Goal: Task Accomplishment & Management: Manage account settings

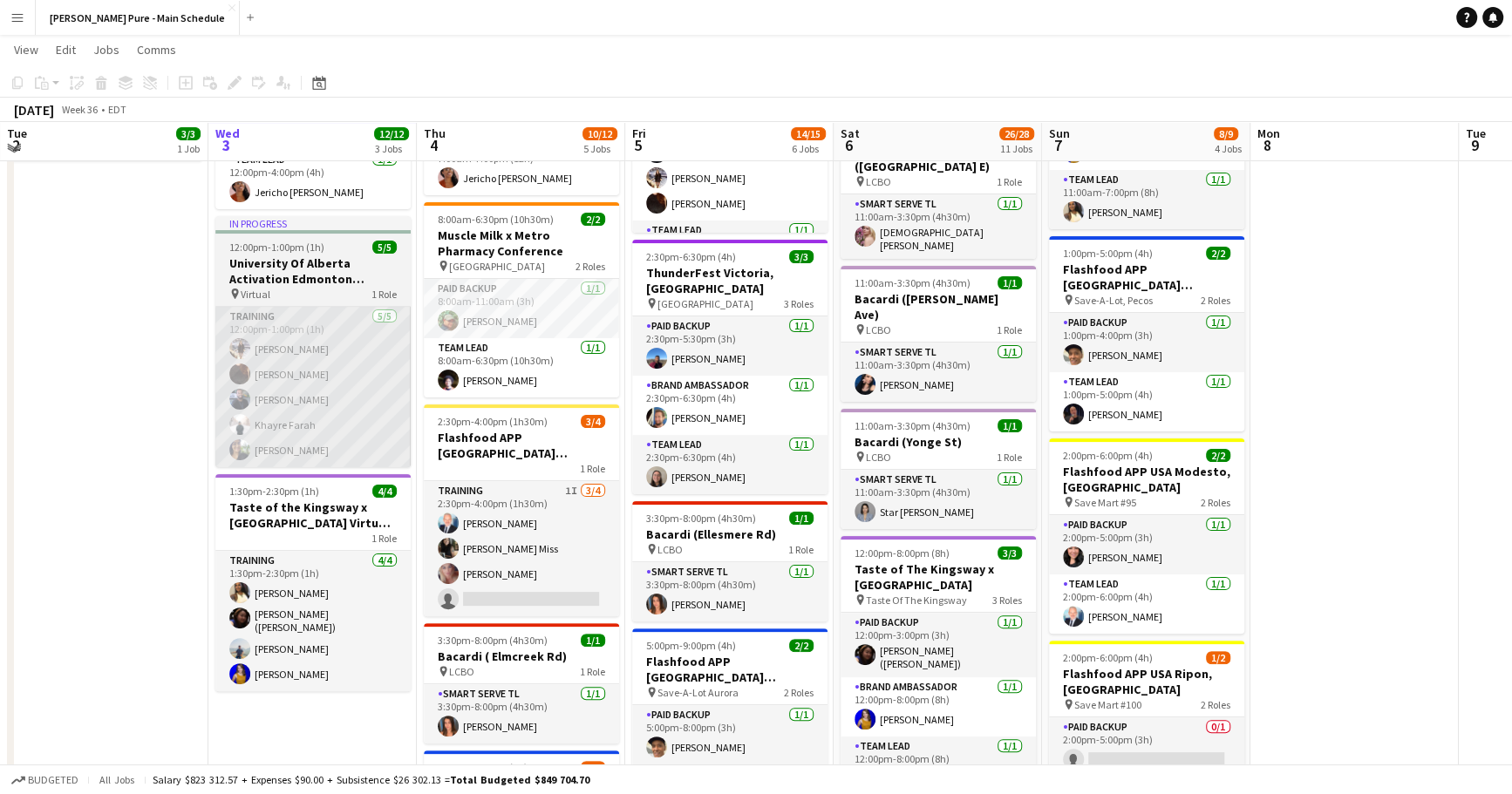
scroll to position [233, 0]
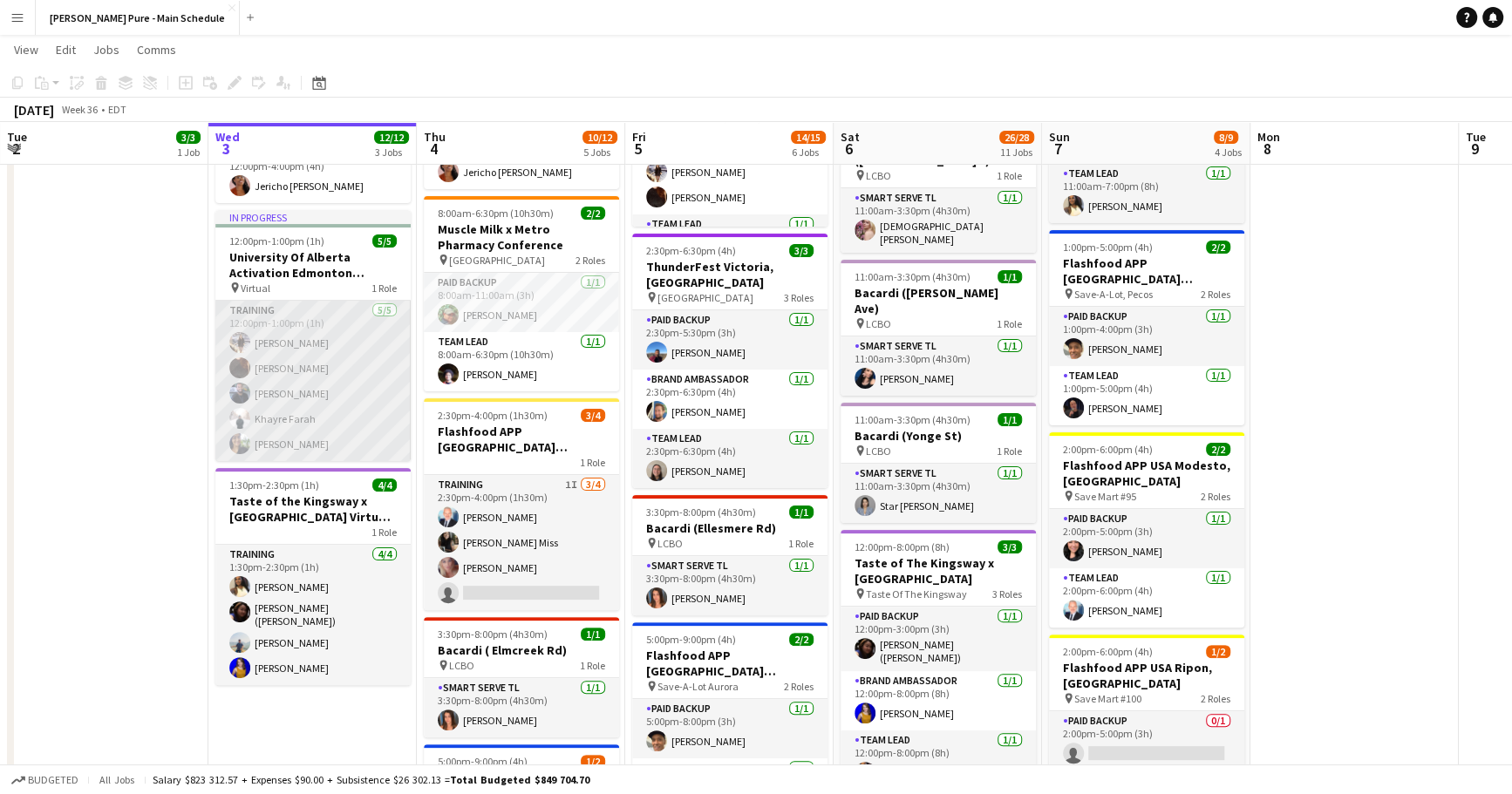
click at [330, 312] on app-card-role "Training [DATE] 12:00pm-1:00pm (1h) [PERSON_NAME] [PERSON_NAME] [PERSON_NAME] […" at bounding box center [313, 380] width 195 height 160
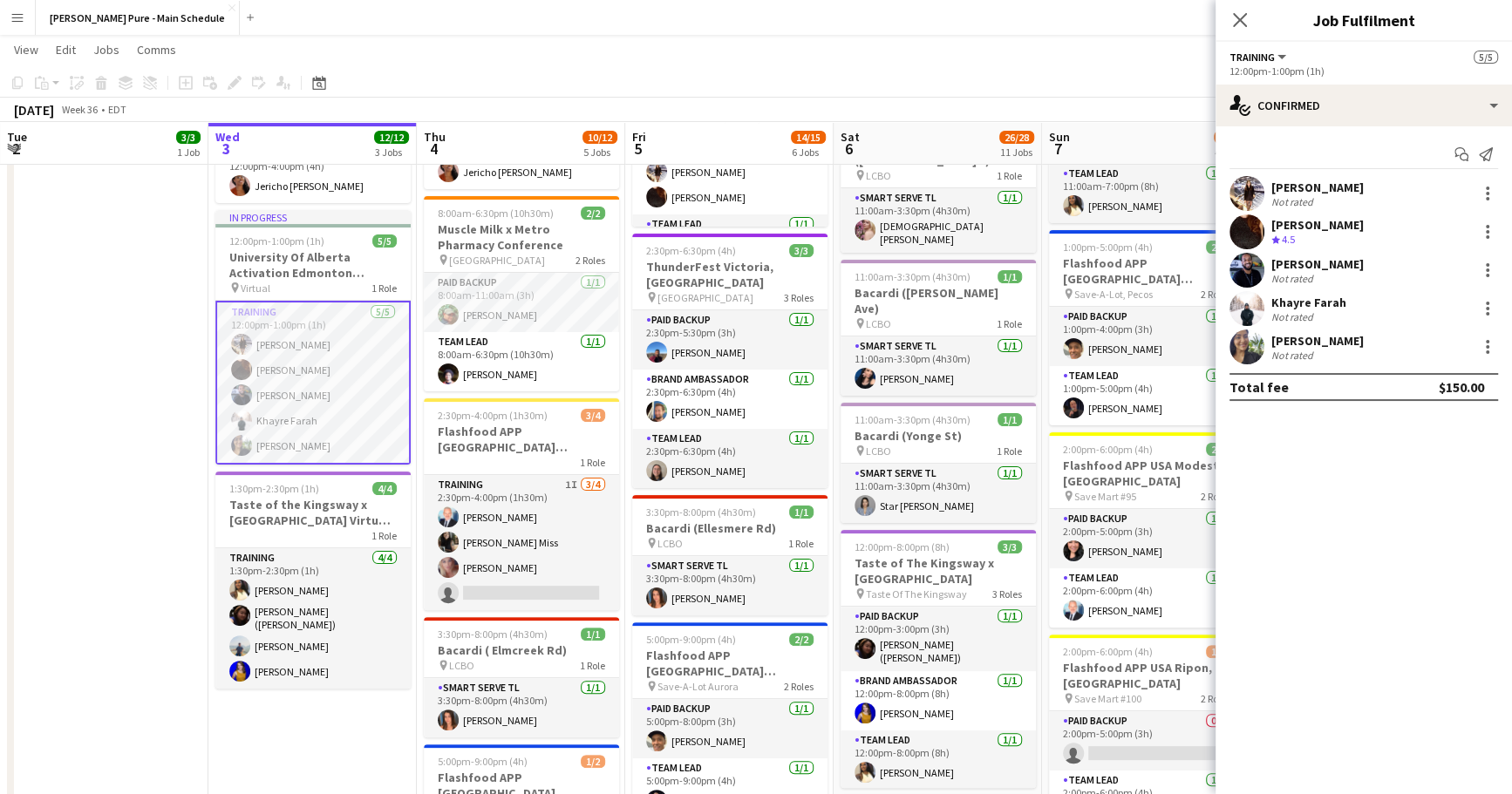
click at [1252, 267] on app-user-avatar at bounding box center [1247, 270] width 35 height 35
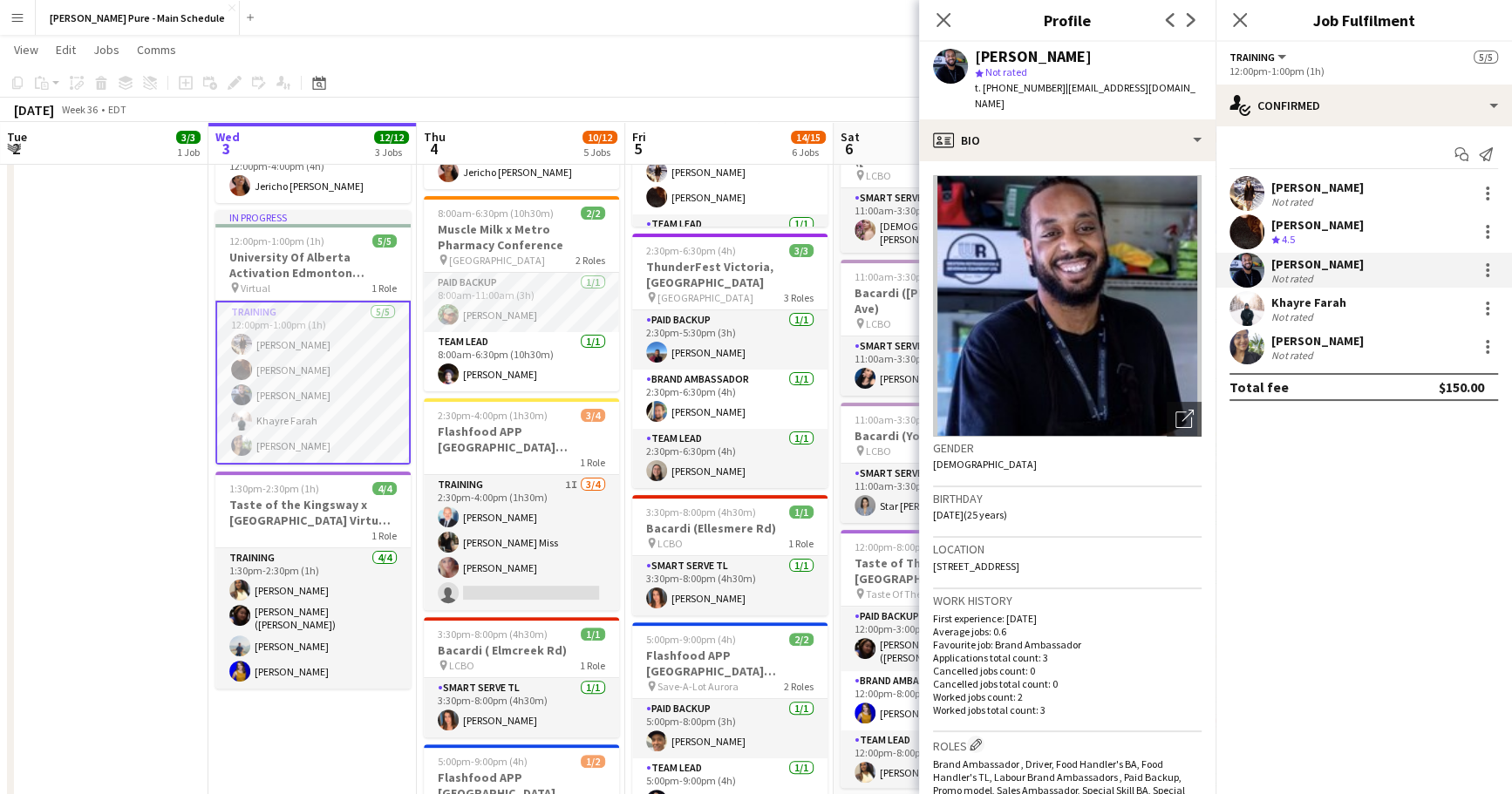
click at [1255, 305] on app-user-avatar at bounding box center [1247, 309] width 35 height 35
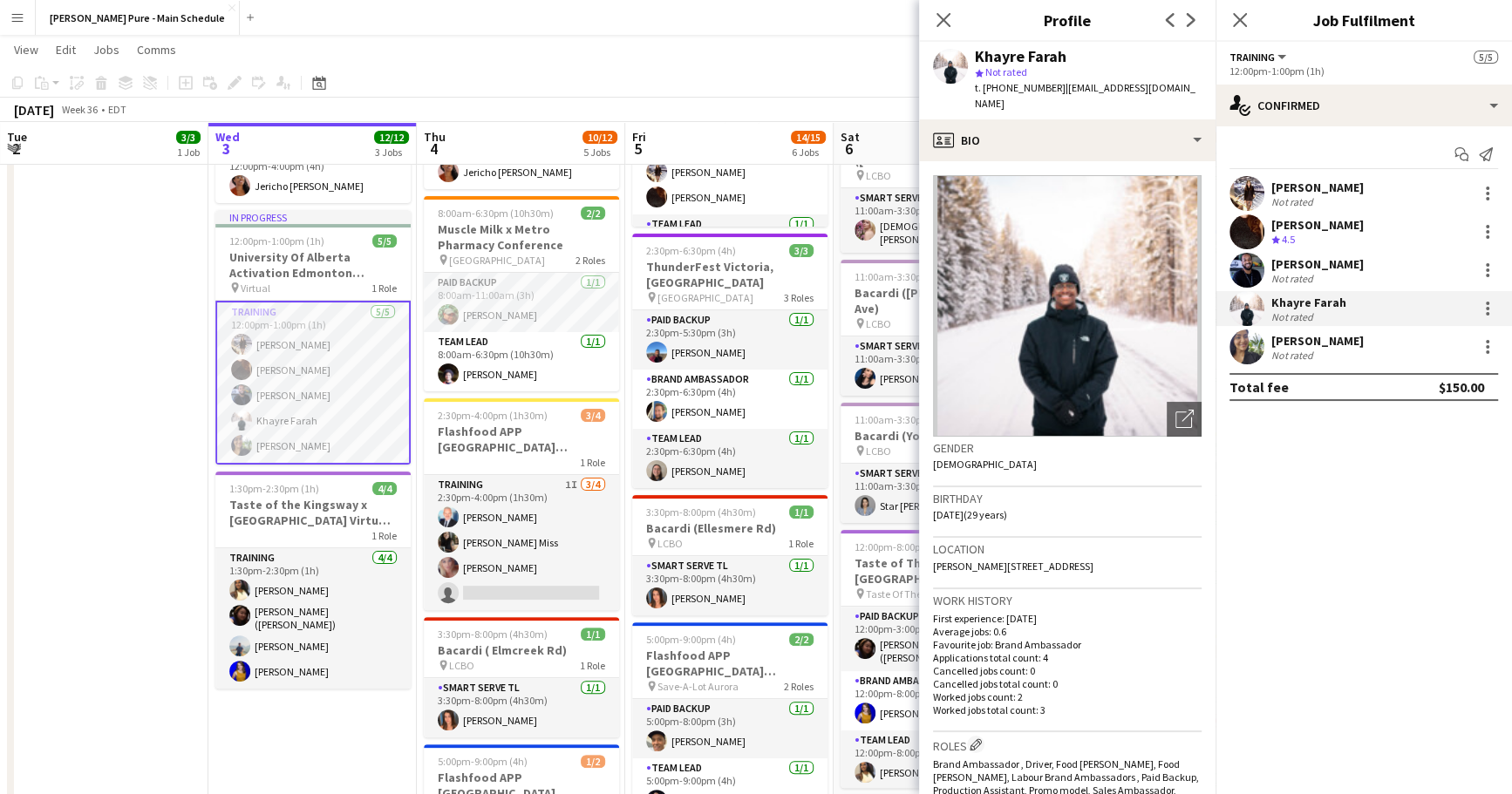
click at [1248, 338] on app-user-avatar at bounding box center [1247, 347] width 35 height 35
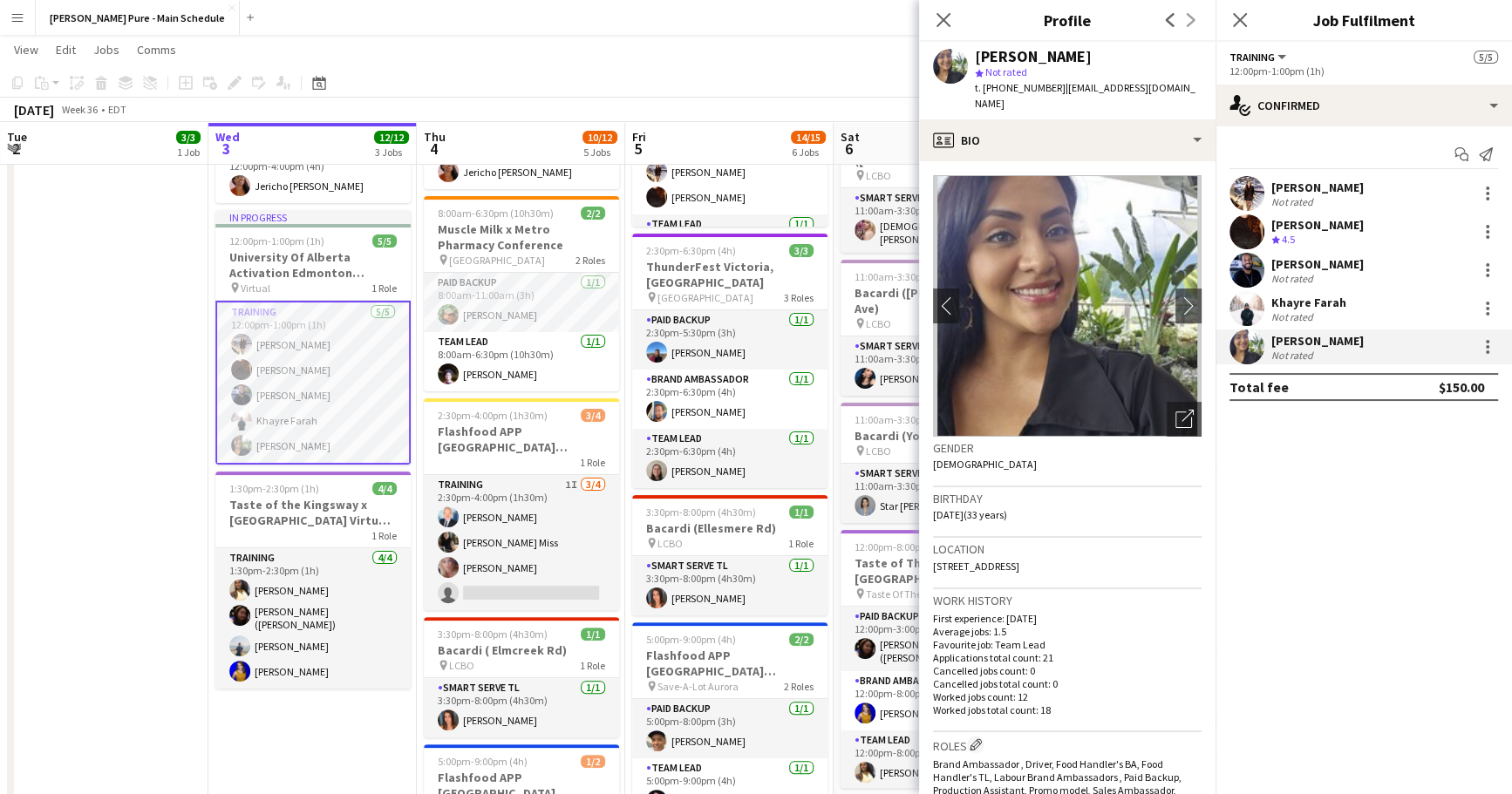
click at [1250, 241] on app-user-avatar at bounding box center [1247, 232] width 35 height 35
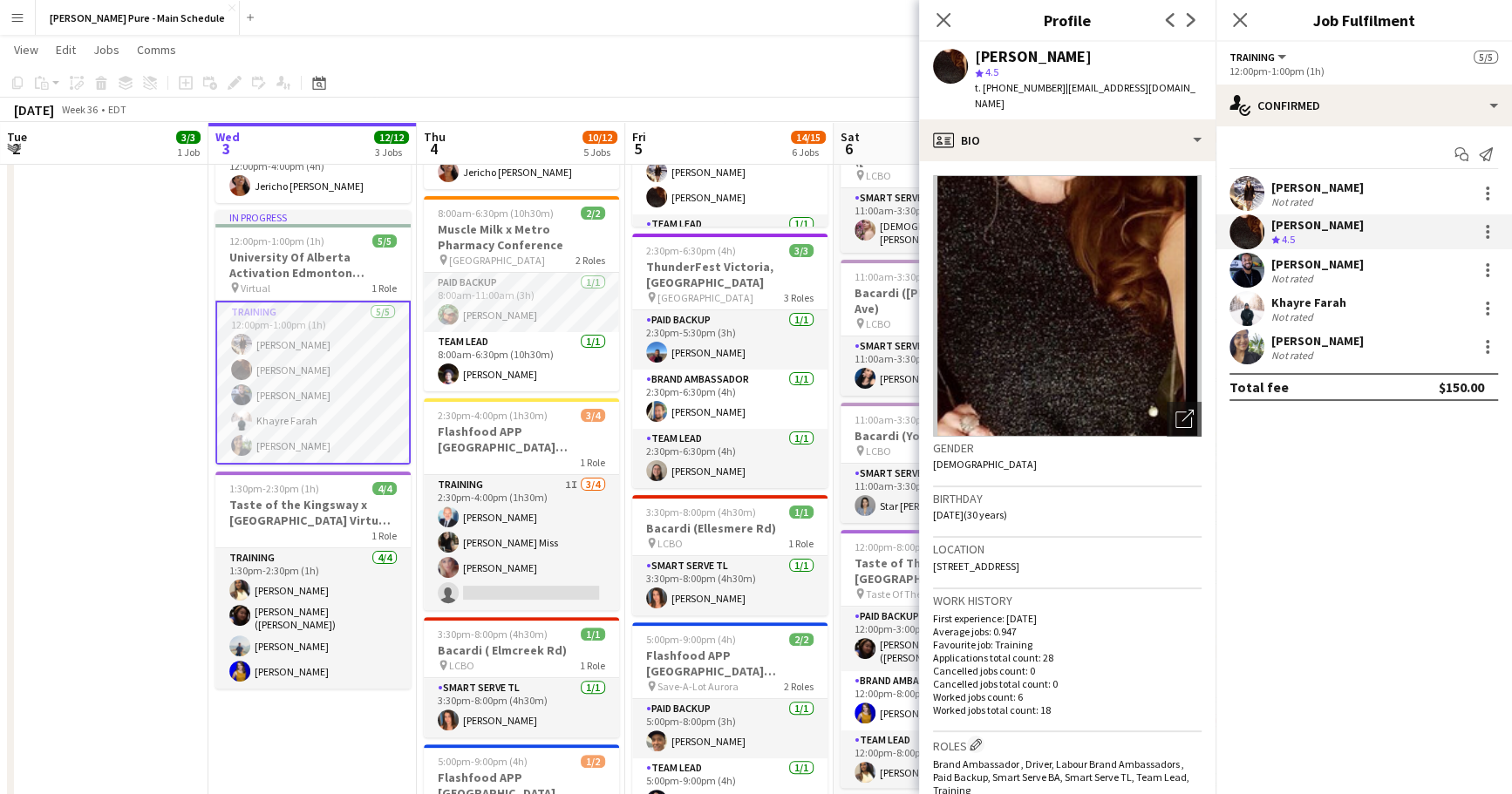
click at [1099, 230] on img at bounding box center [1068, 305] width 268 height 261
click at [1178, 409] on icon "Open photos pop-in" at bounding box center [1184, 418] width 18 height 18
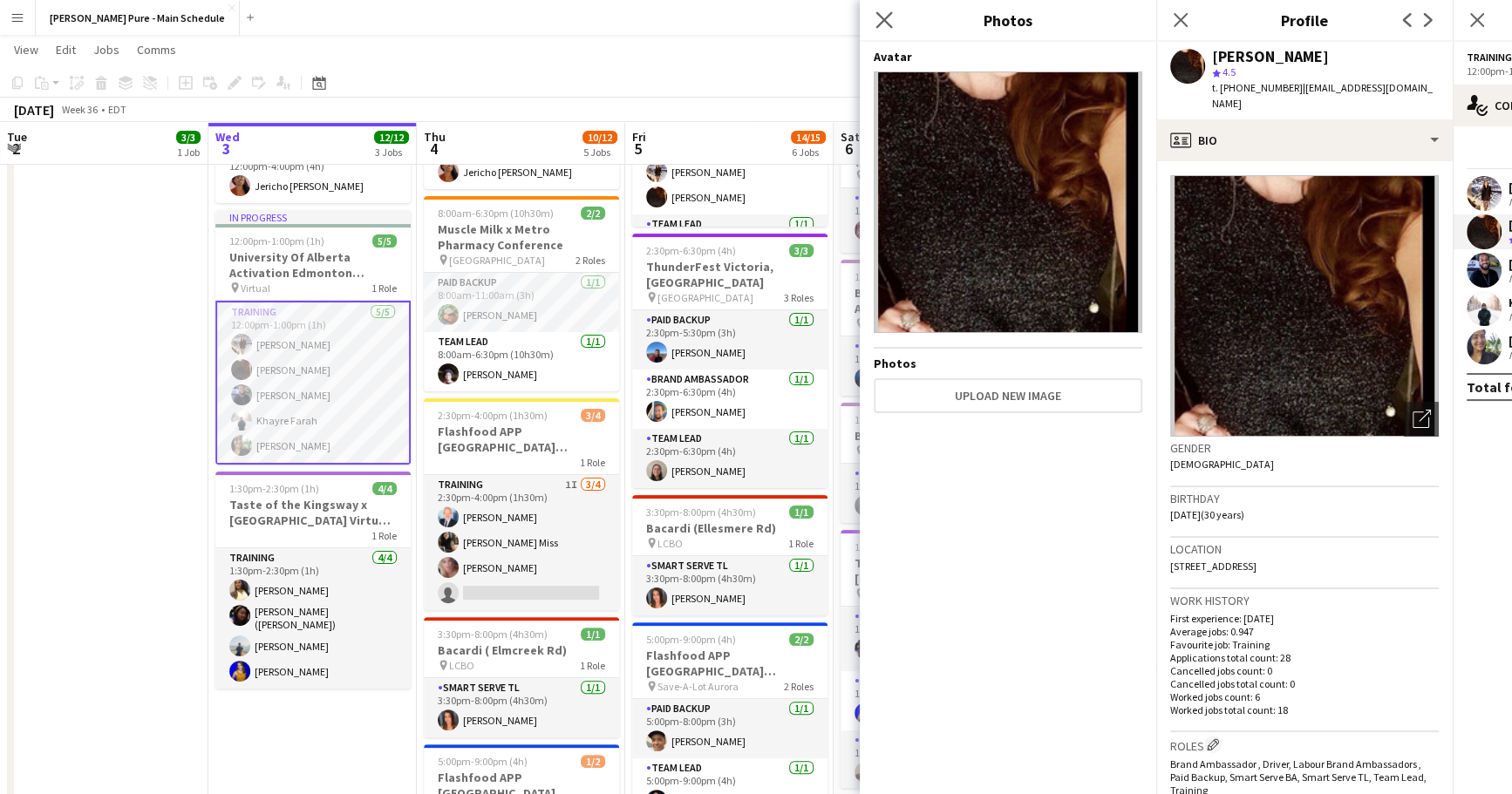
click at [892, 13] on app-icon "Close pop-in" at bounding box center [885, 20] width 25 height 25
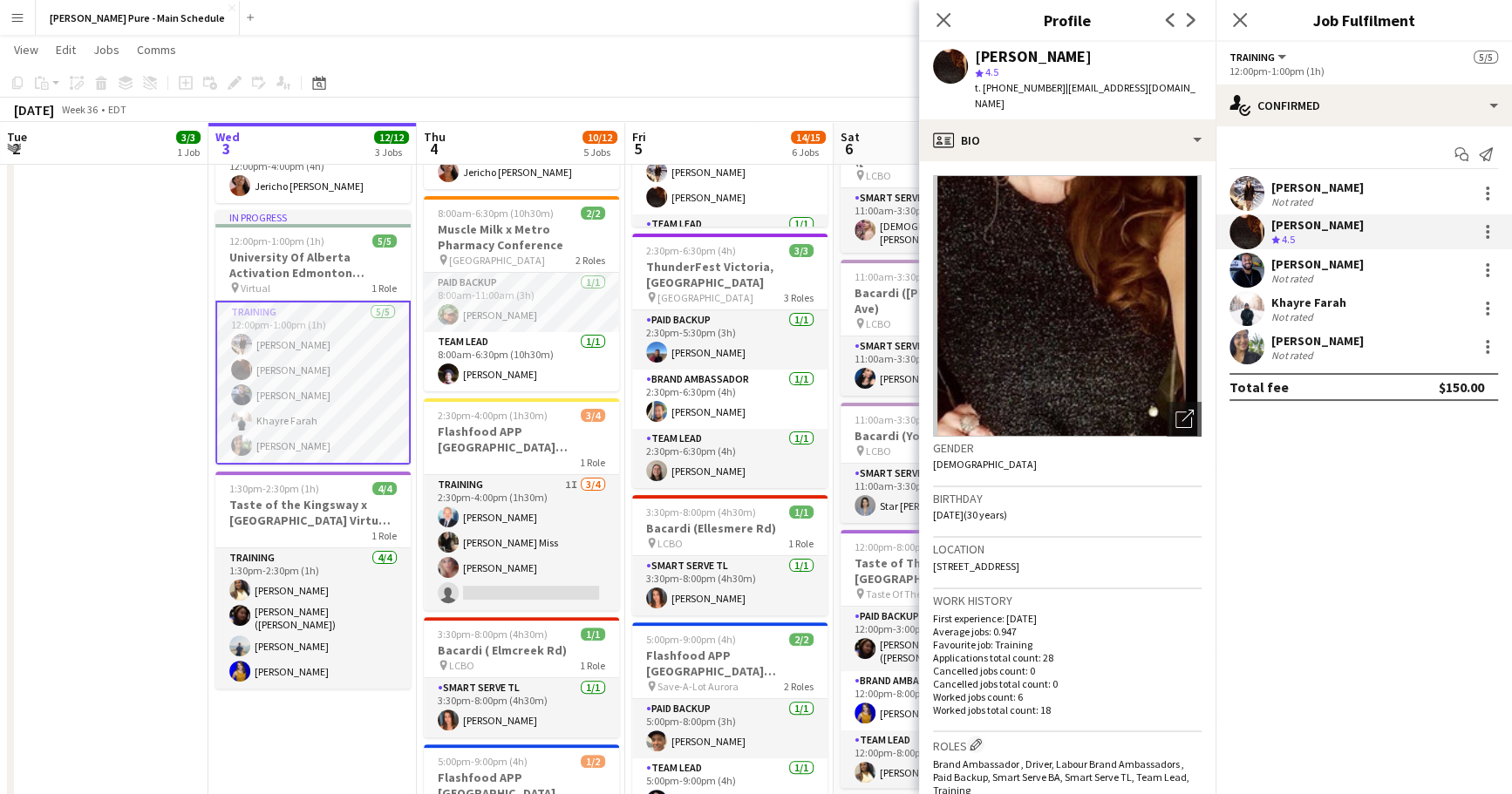
click at [1257, 181] on app-user-avatar at bounding box center [1247, 193] width 35 height 35
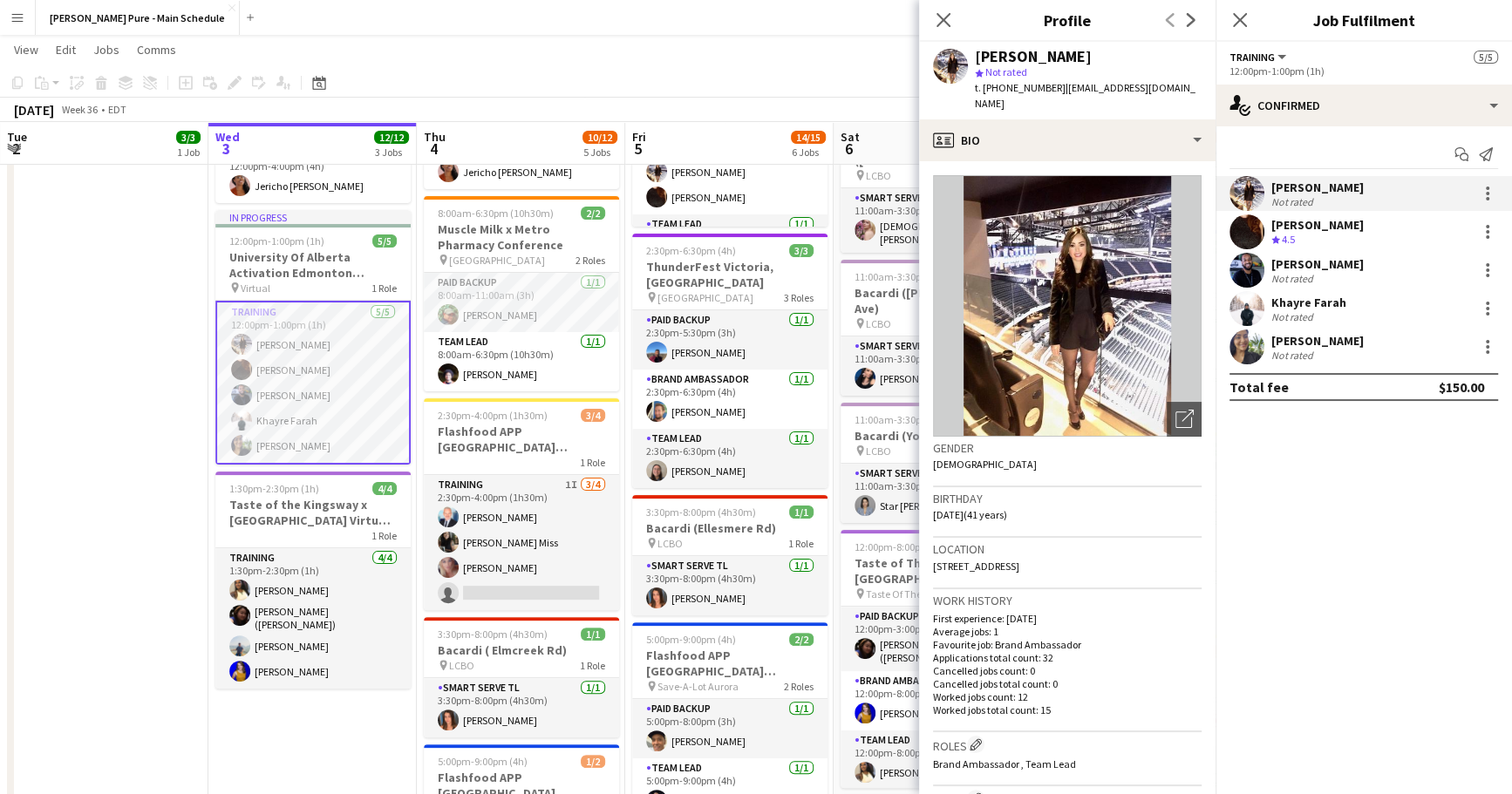
click at [1045, 314] on img at bounding box center [1068, 305] width 268 height 261
click at [937, 2] on div "Close pop-in" at bounding box center [943, 19] width 49 height 40
click at [939, 13] on app-icon "Close pop-in" at bounding box center [944, 20] width 25 height 25
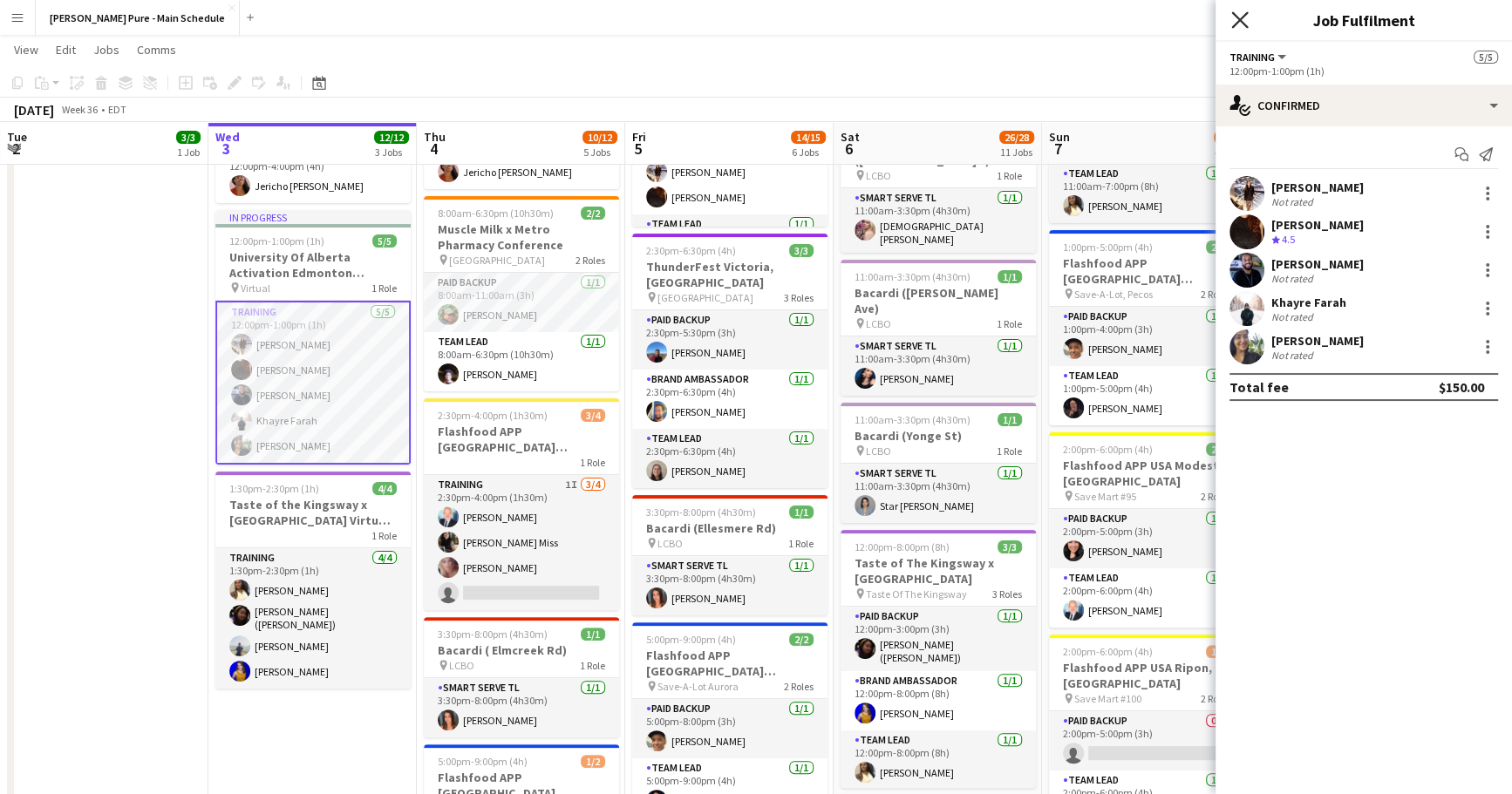
click at [1235, 17] on icon "Close pop-in" at bounding box center [1239, 19] width 17 height 17
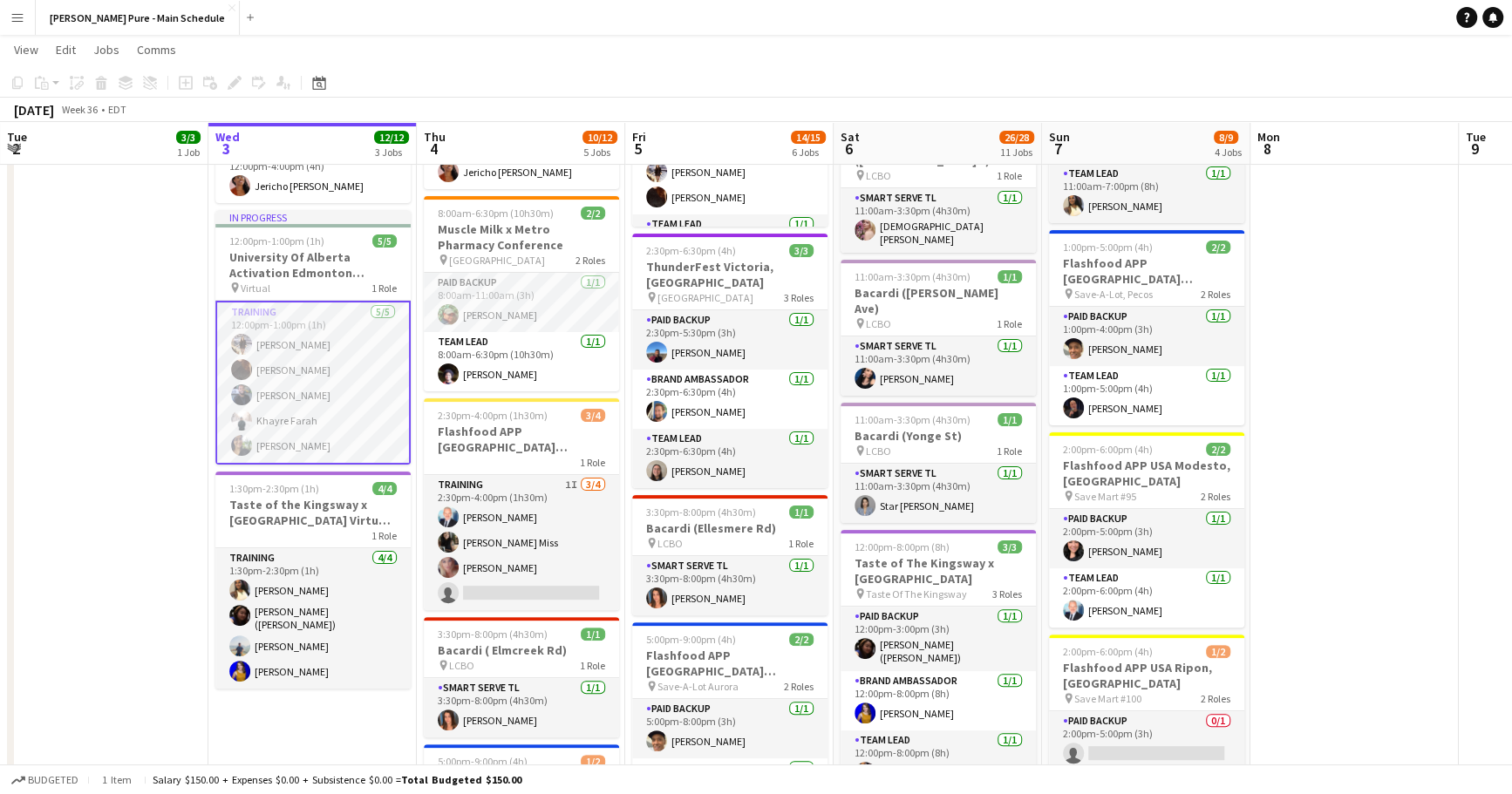
click at [443, 80] on app-toolbar "Copy Paste Paste Command V Paste with crew Command Shift V Paste linked Job [GE…" at bounding box center [756, 83] width 1512 height 29
